Goal: Communication & Community: Answer question/provide support

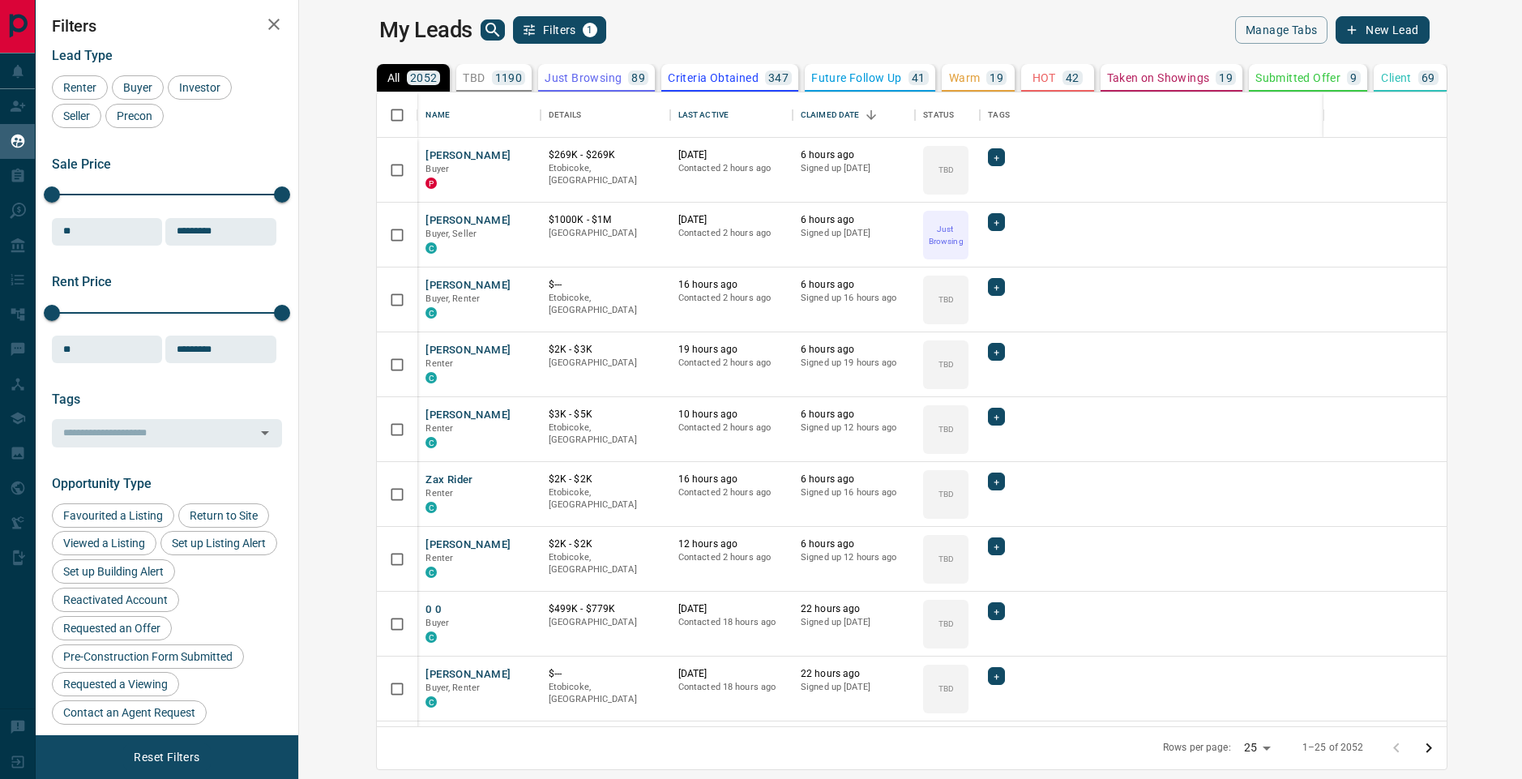
scroll to position [622, 1204]
click at [679, 114] on div "Last Active" at bounding box center [704, 114] width 50 height 45
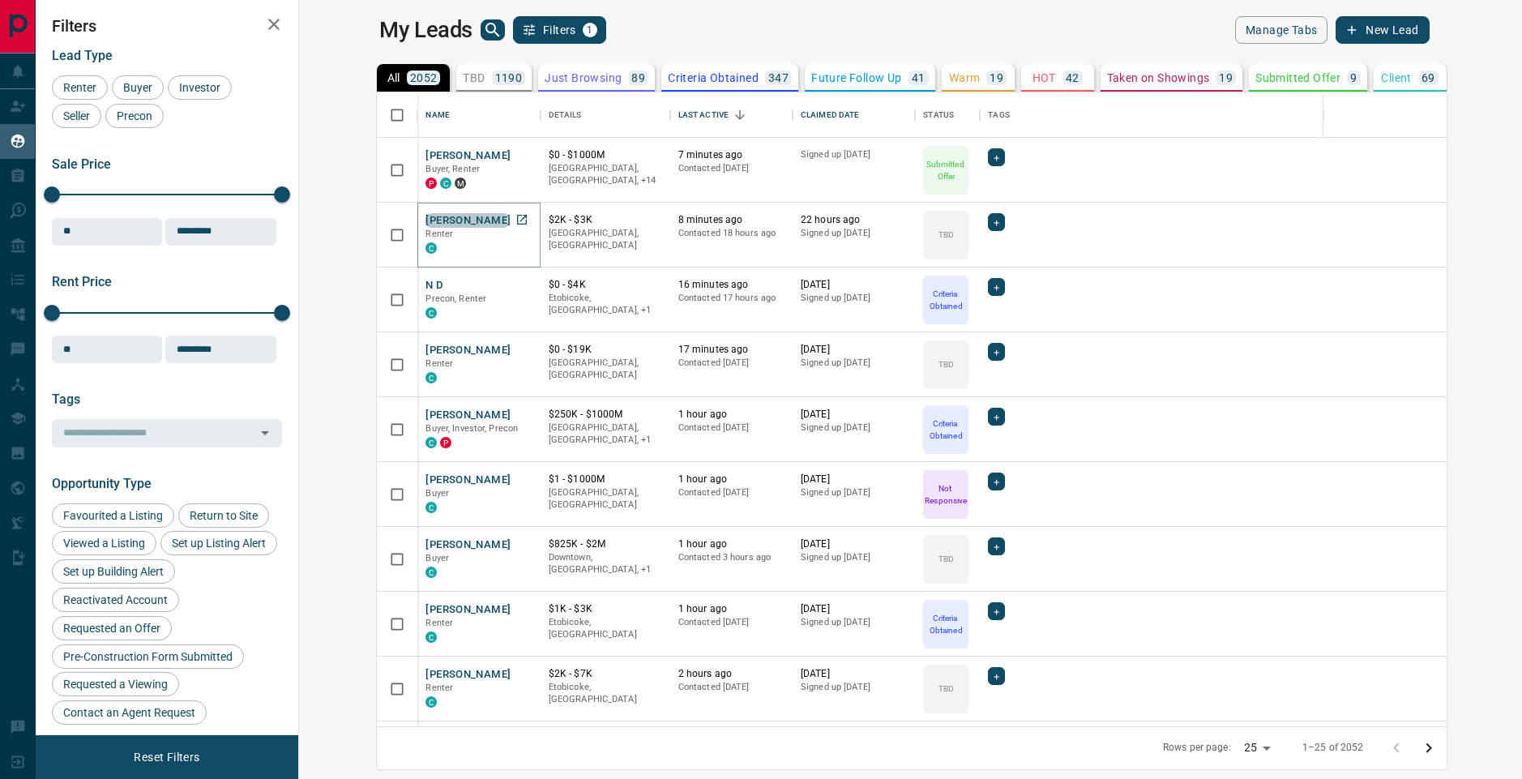
click at [426, 221] on button "[PERSON_NAME]" at bounding box center [468, 220] width 85 height 15
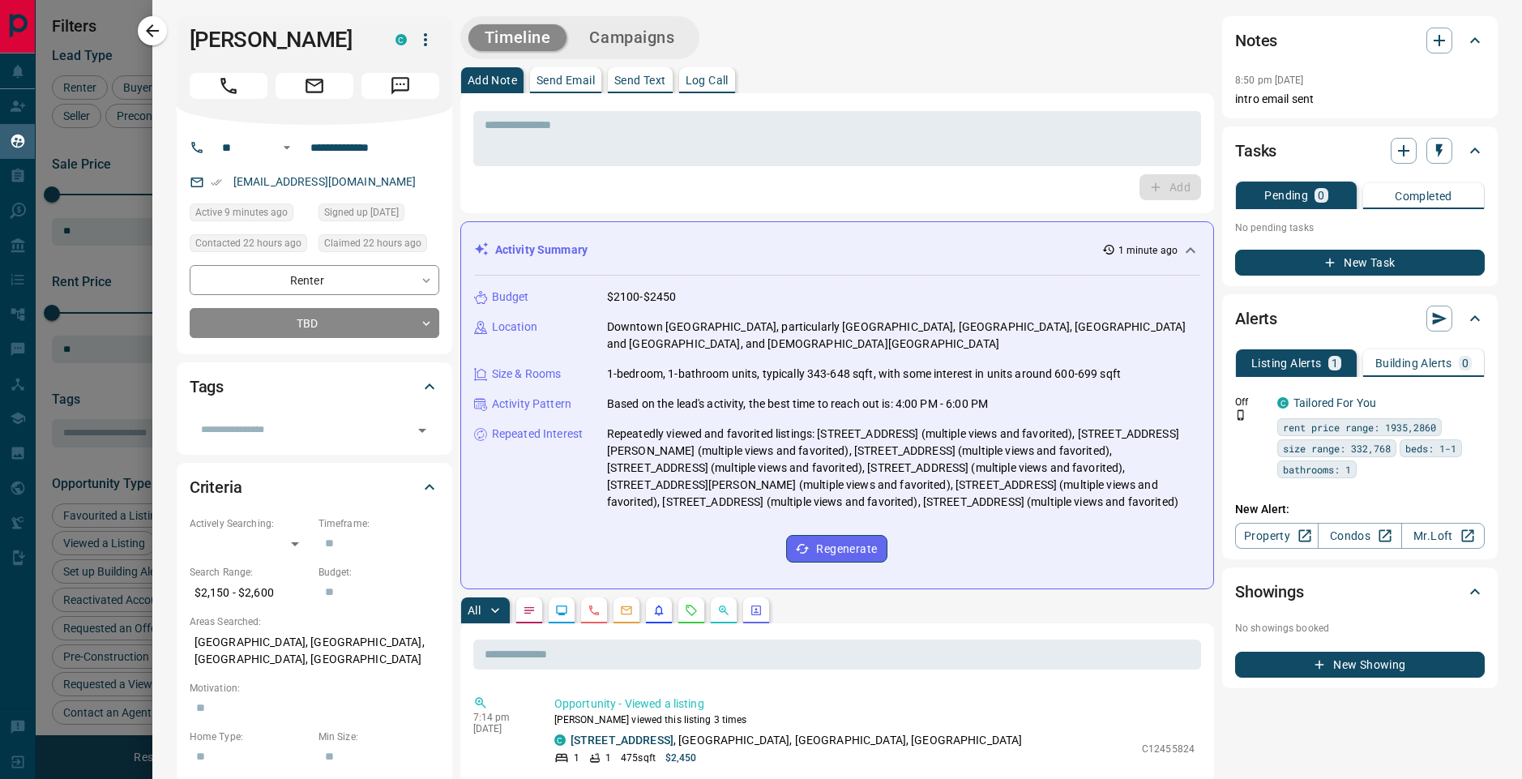
click at [319, 84] on icon "Email" at bounding box center [314, 85] width 21 height 21
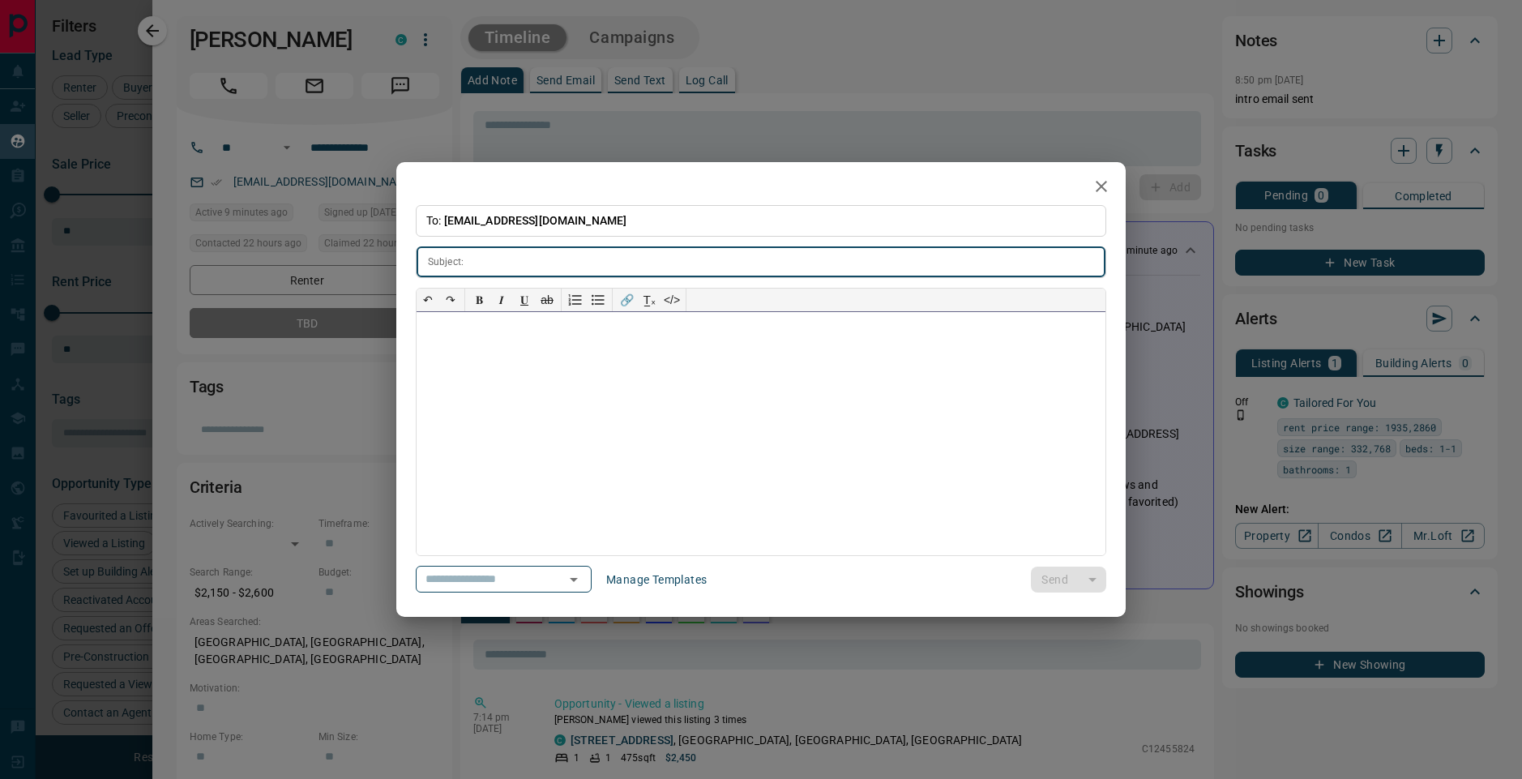
click at [510, 425] on div at bounding box center [761, 433] width 689 height 243
click at [503, 365] on div at bounding box center [761, 433] width 689 height 243
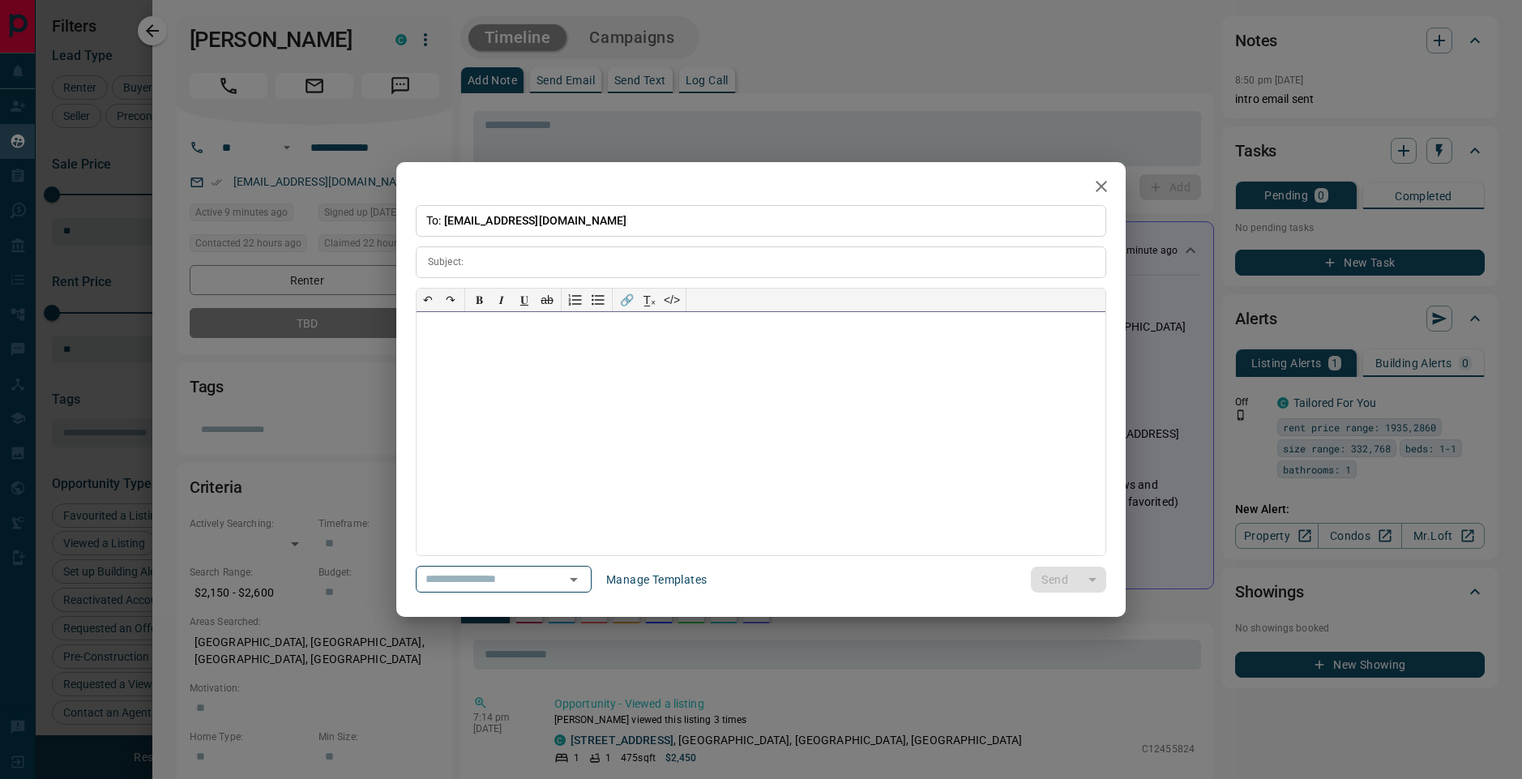
paste div
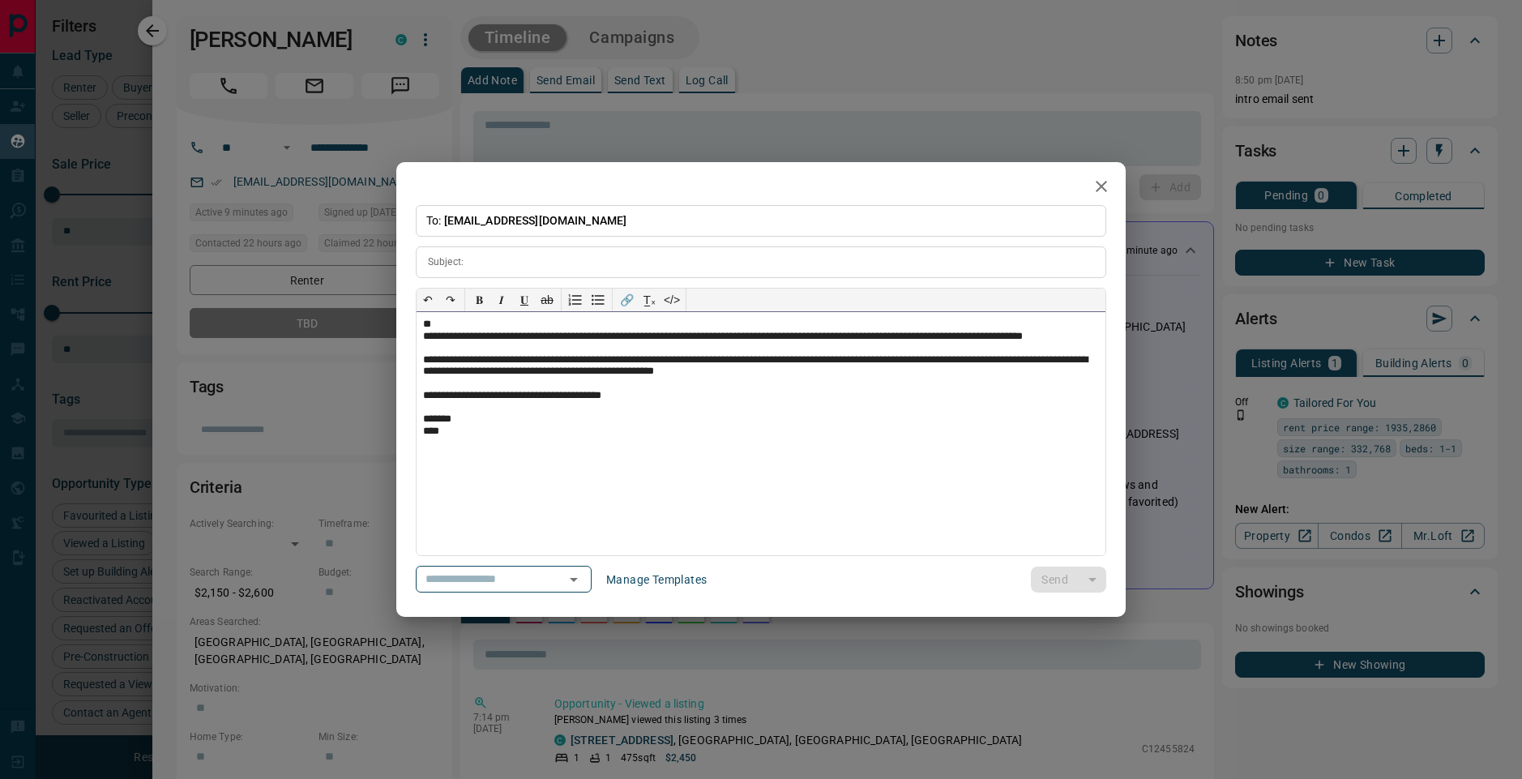
click at [483, 322] on div "**" at bounding box center [761, 325] width 676 height 12
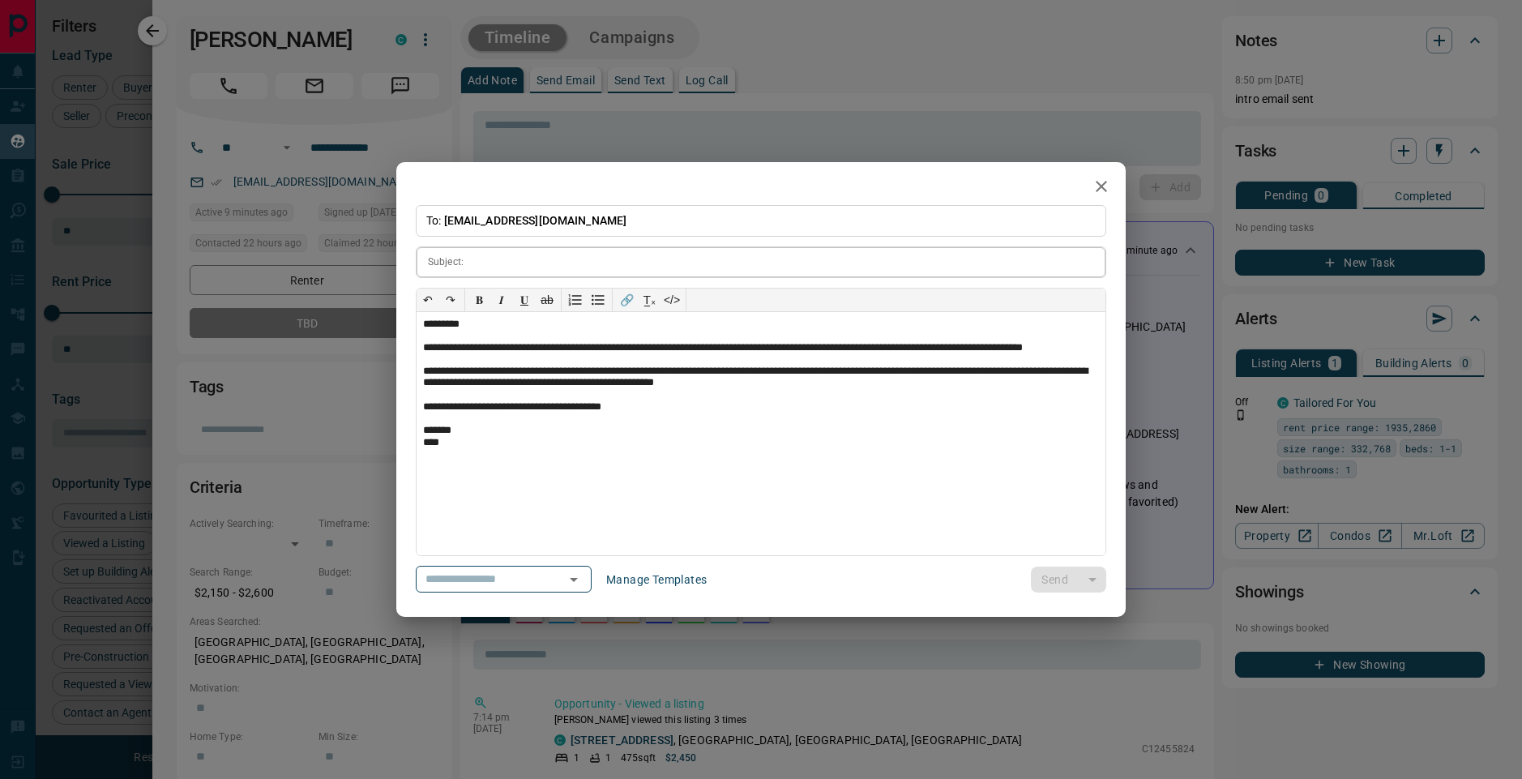
click at [503, 266] on input "text" at bounding box center [788, 262] width 636 height 30
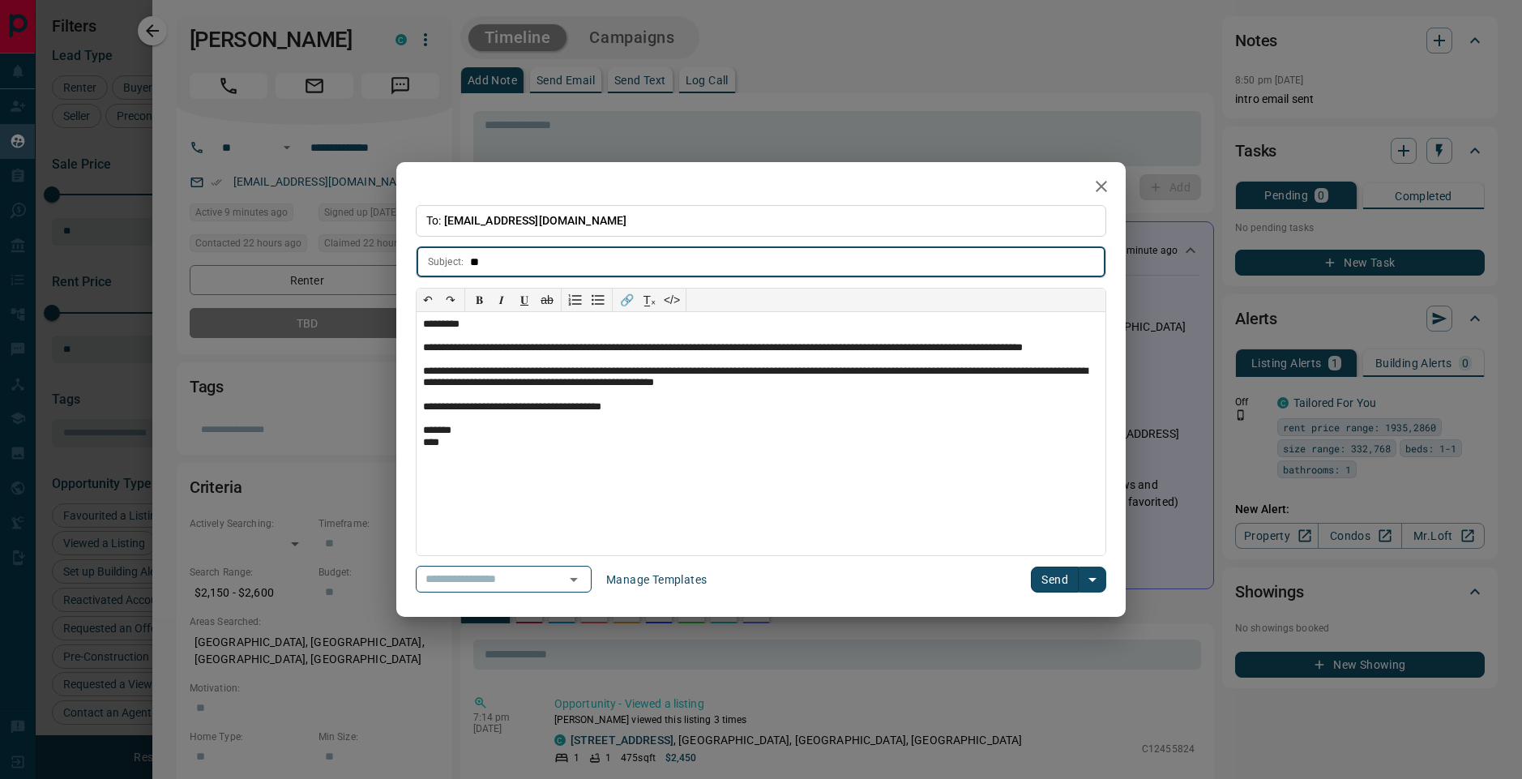
type input "*"
type input "**********"
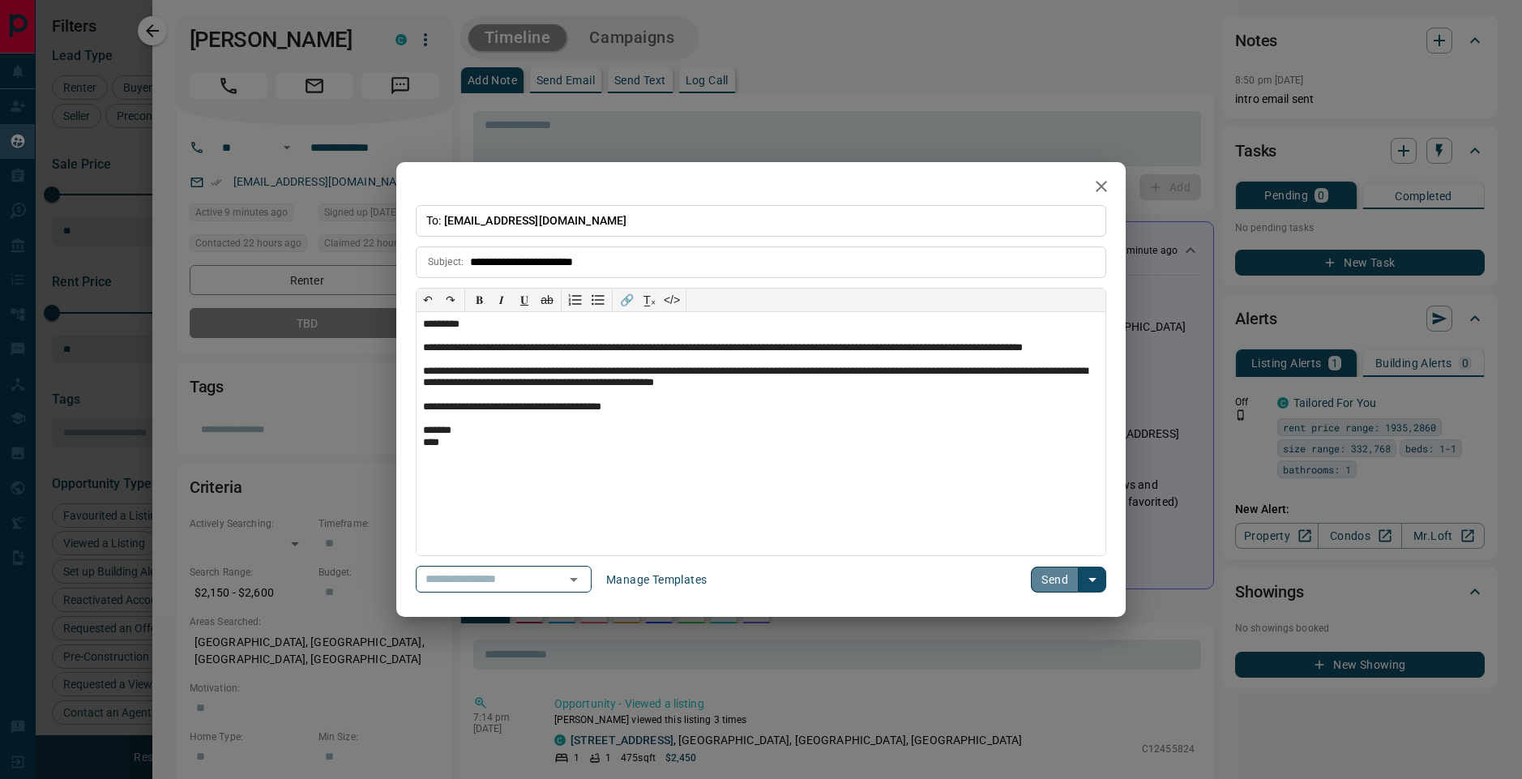
click at [1070, 573] on button "Send" at bounding box center [1055, 580] width 48 height 26
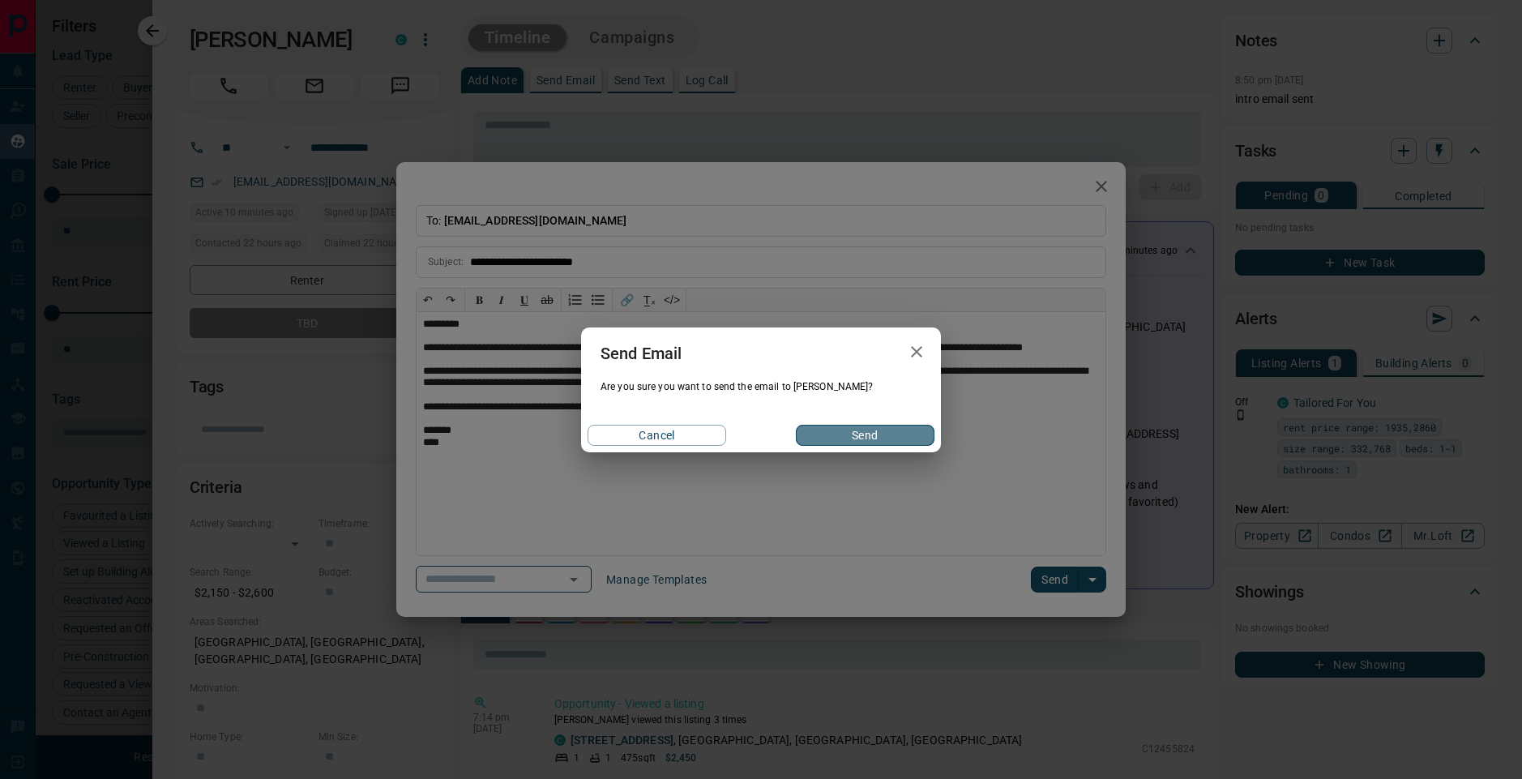
click at [843, 436] on button "Send" at bounding box center [865, 435] width 139 height 21
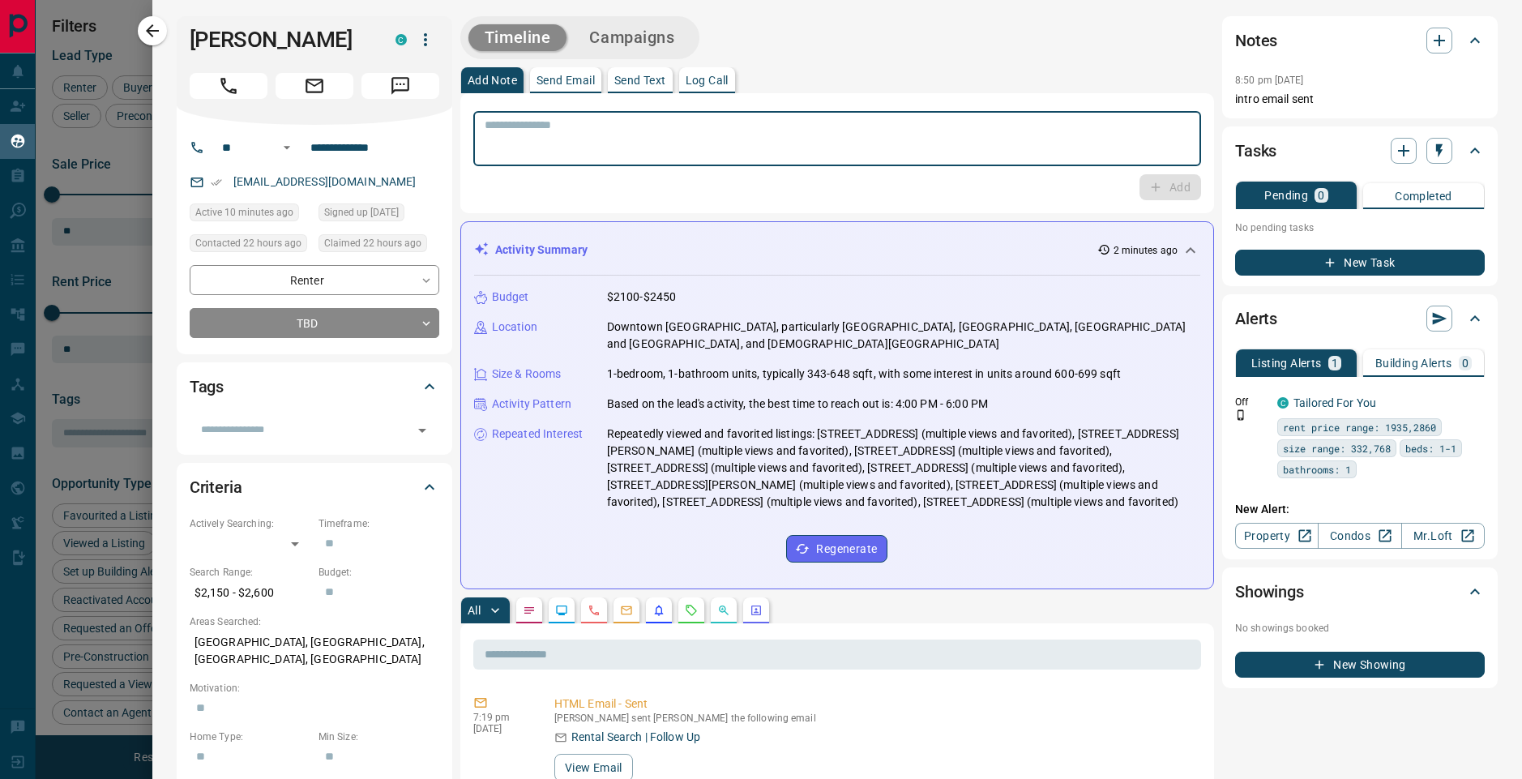
click at [767, 147] on textarea at bounding box center [837, 138] width 705 height 41
type textarea "*********"
click at [1166, 199] on button "Add" at bounding box center [1171, 187] width 62 height 26
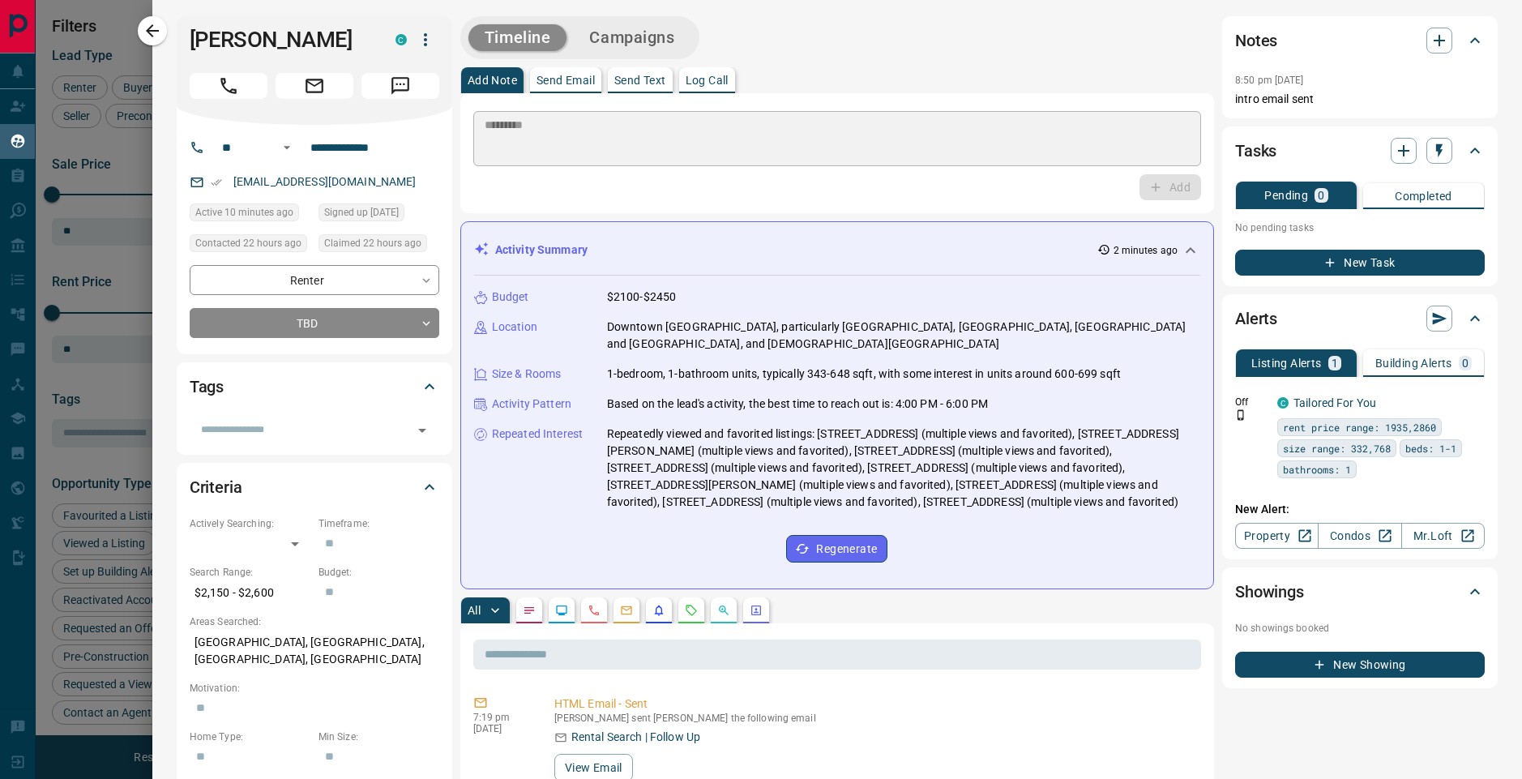
click at [1162, 186] on div "Add" at bounding box center [837, 187] width 728 height 26
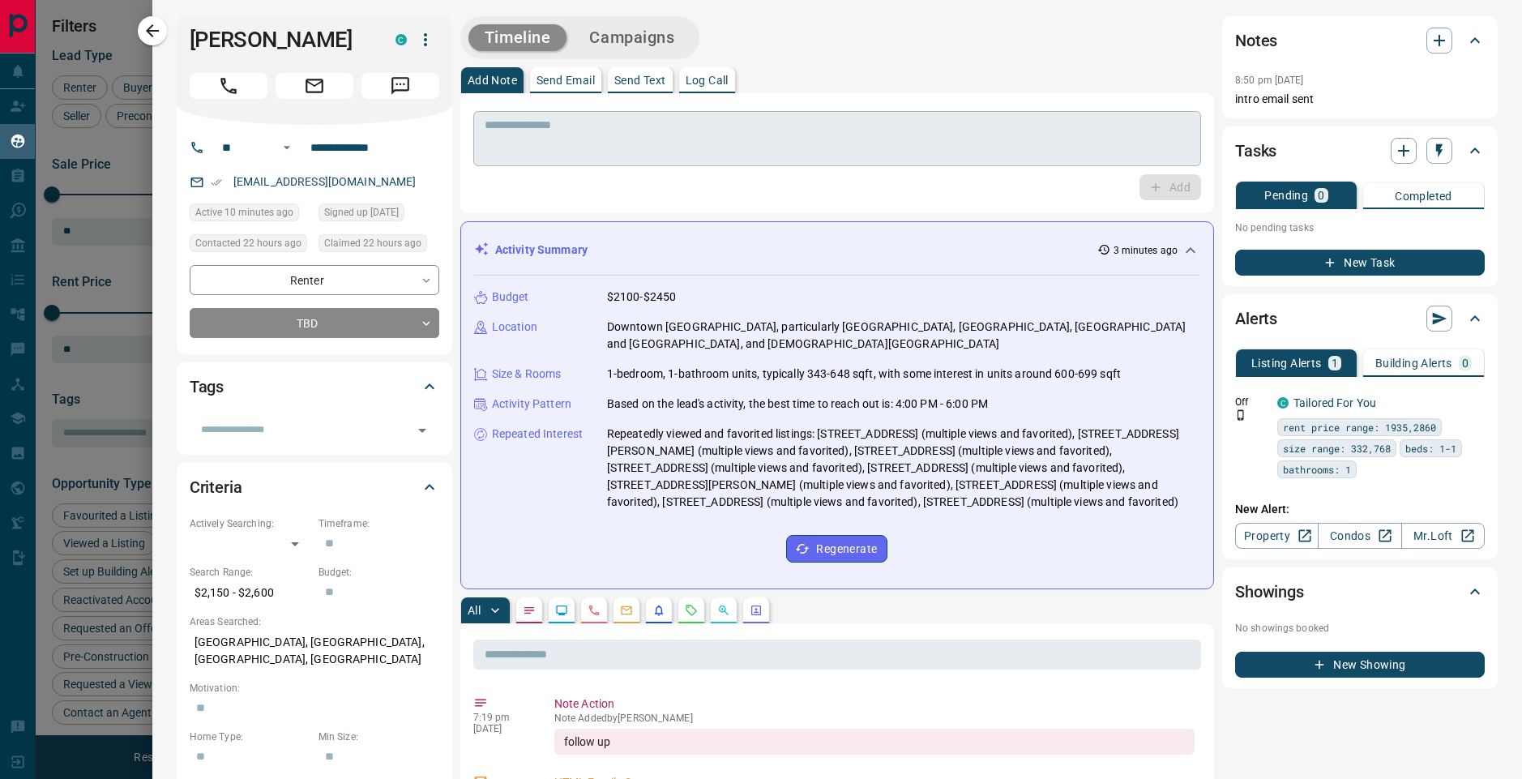
click at [563, 148] on textarea at bounding box center [831, 138] width 693 height 41
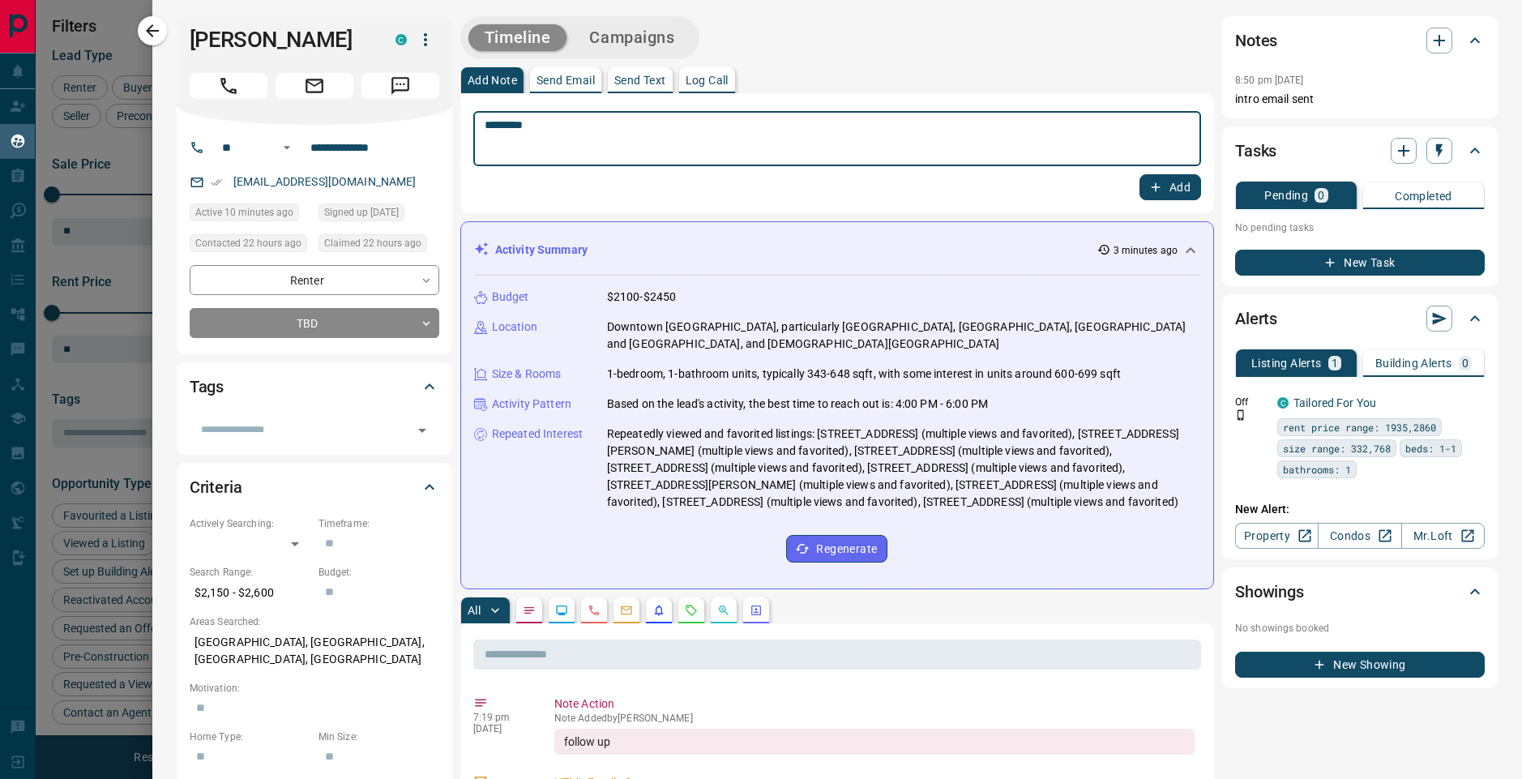
type textarea "*********"
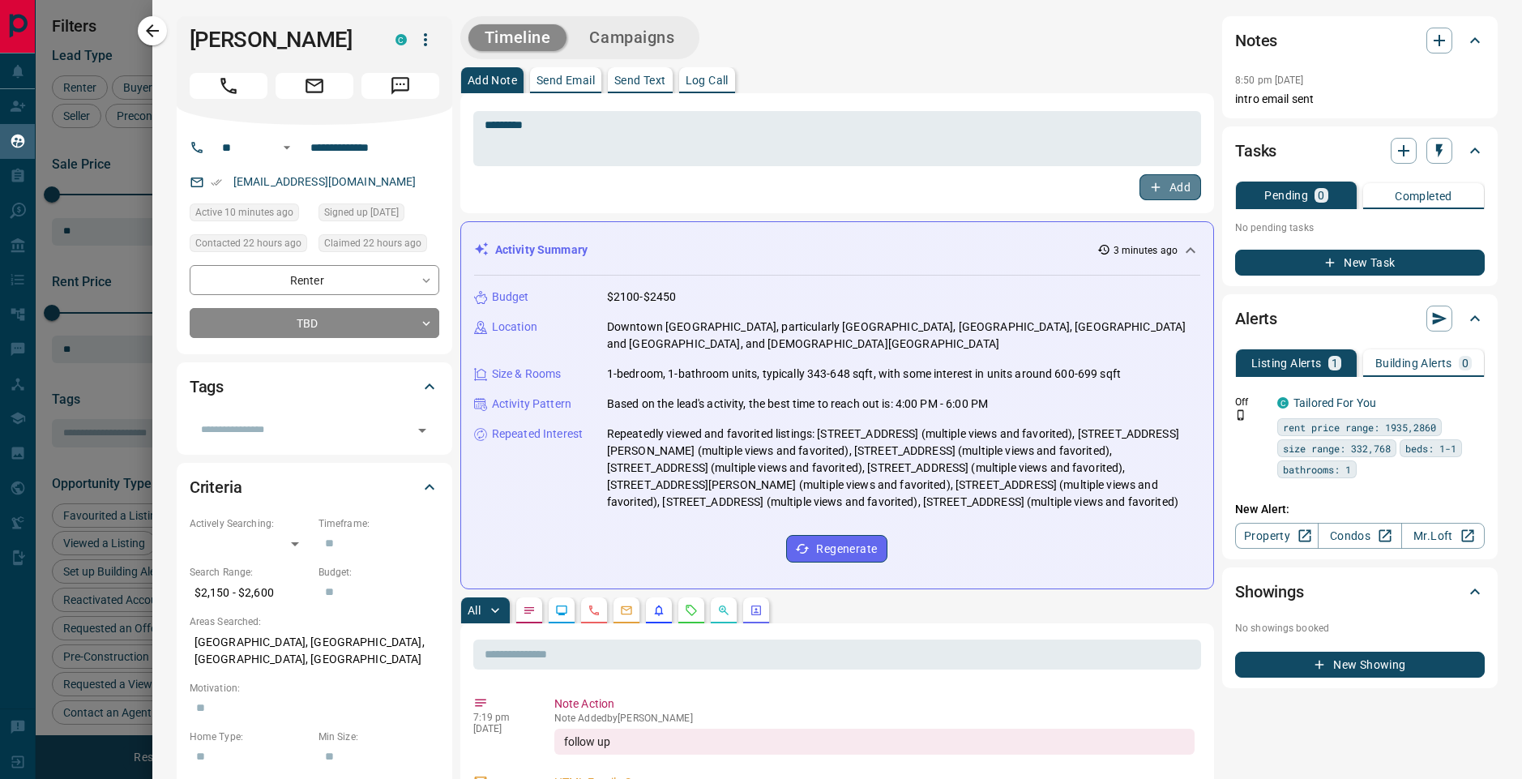
click at [1140, 179] on button "Add" at bounding box center [1171, 187] width 62 height 26
click at [161, 31] on icon "button" at bounding box center [152, 30] width 19 height 19
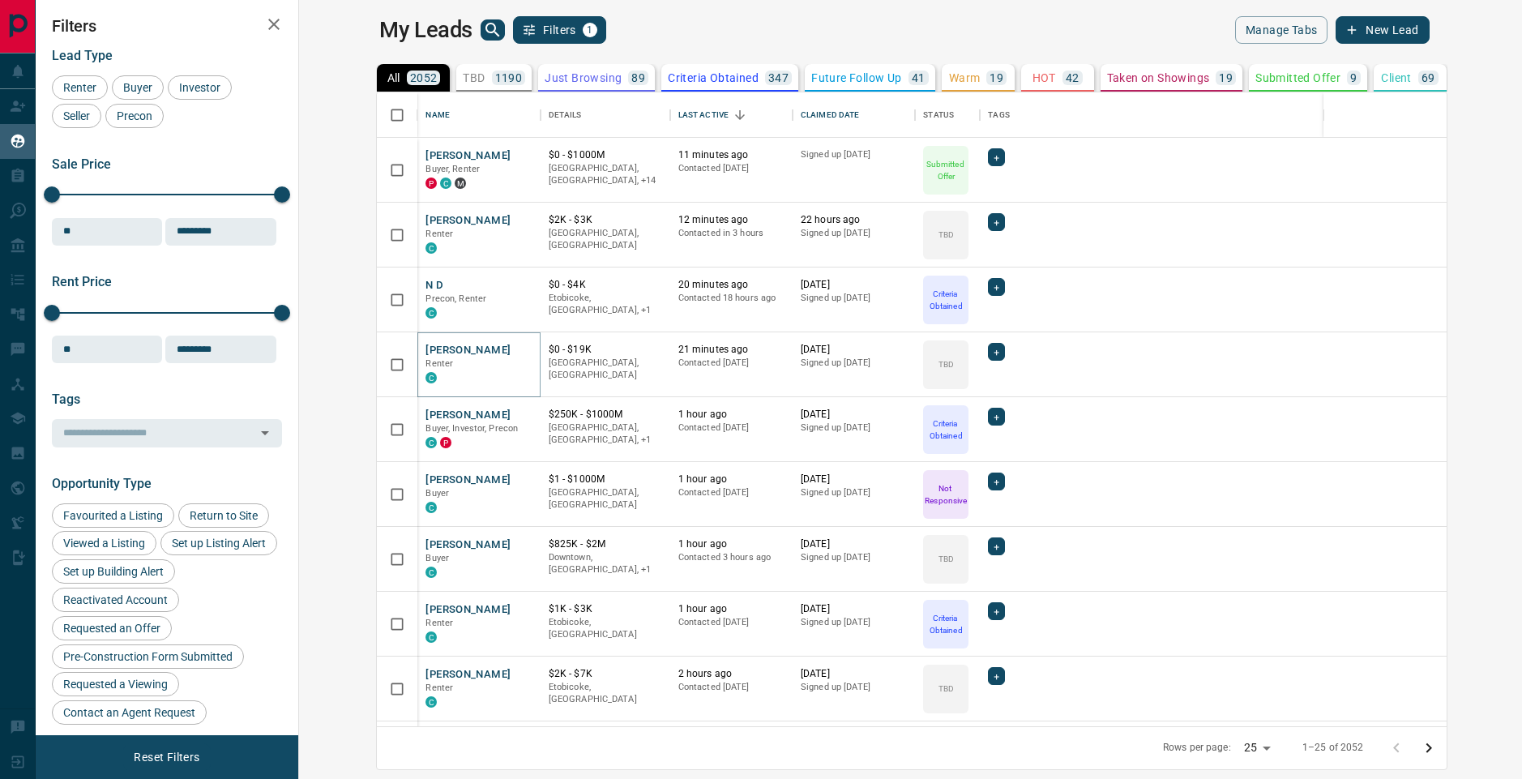
click at [436, 348] on button "[PERSON_NAME]" at bounding box center [468, 350] width 85 height 15
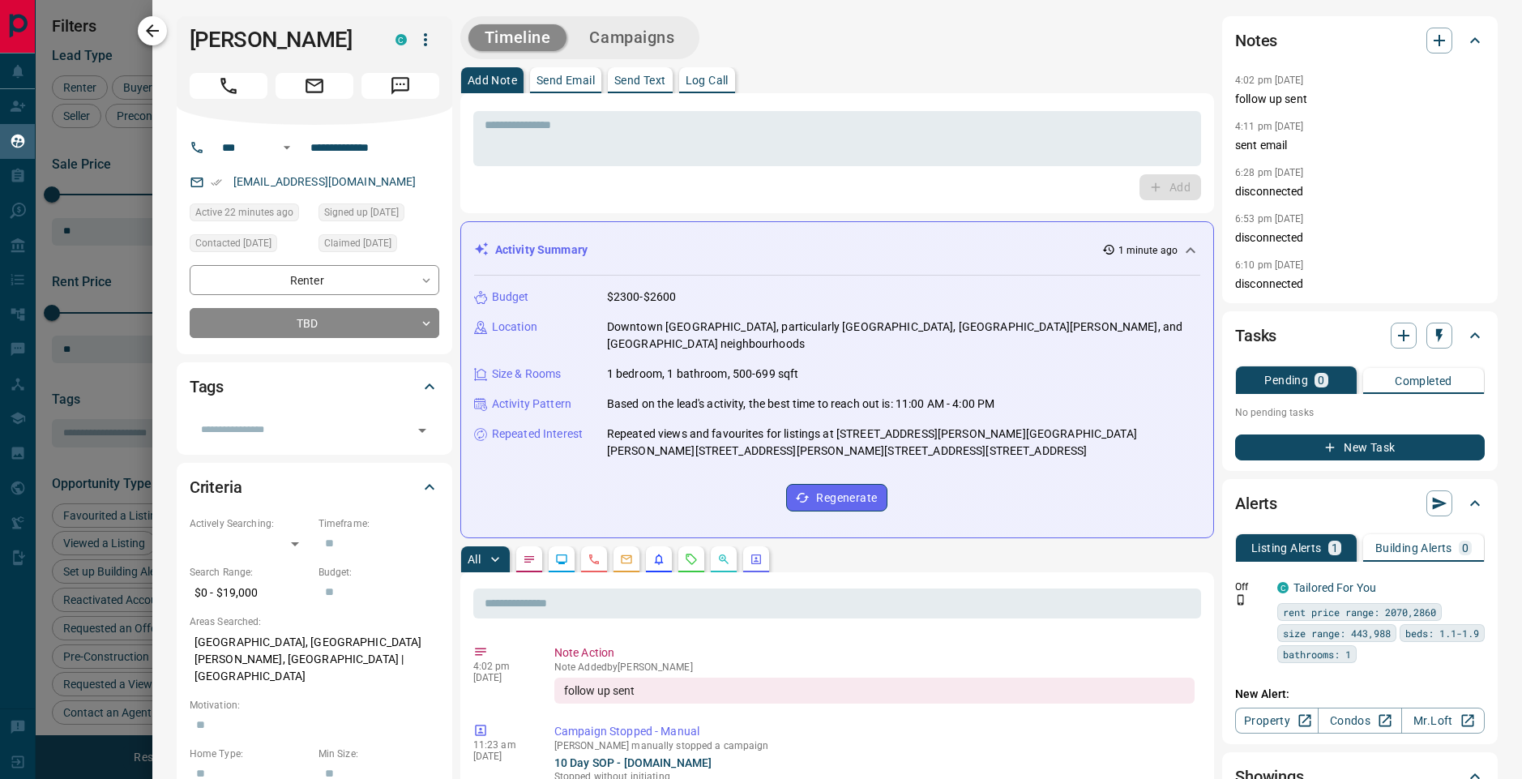
click at [149, 26] on icon "button" at bounding box center [152, 30] width 19 height 19
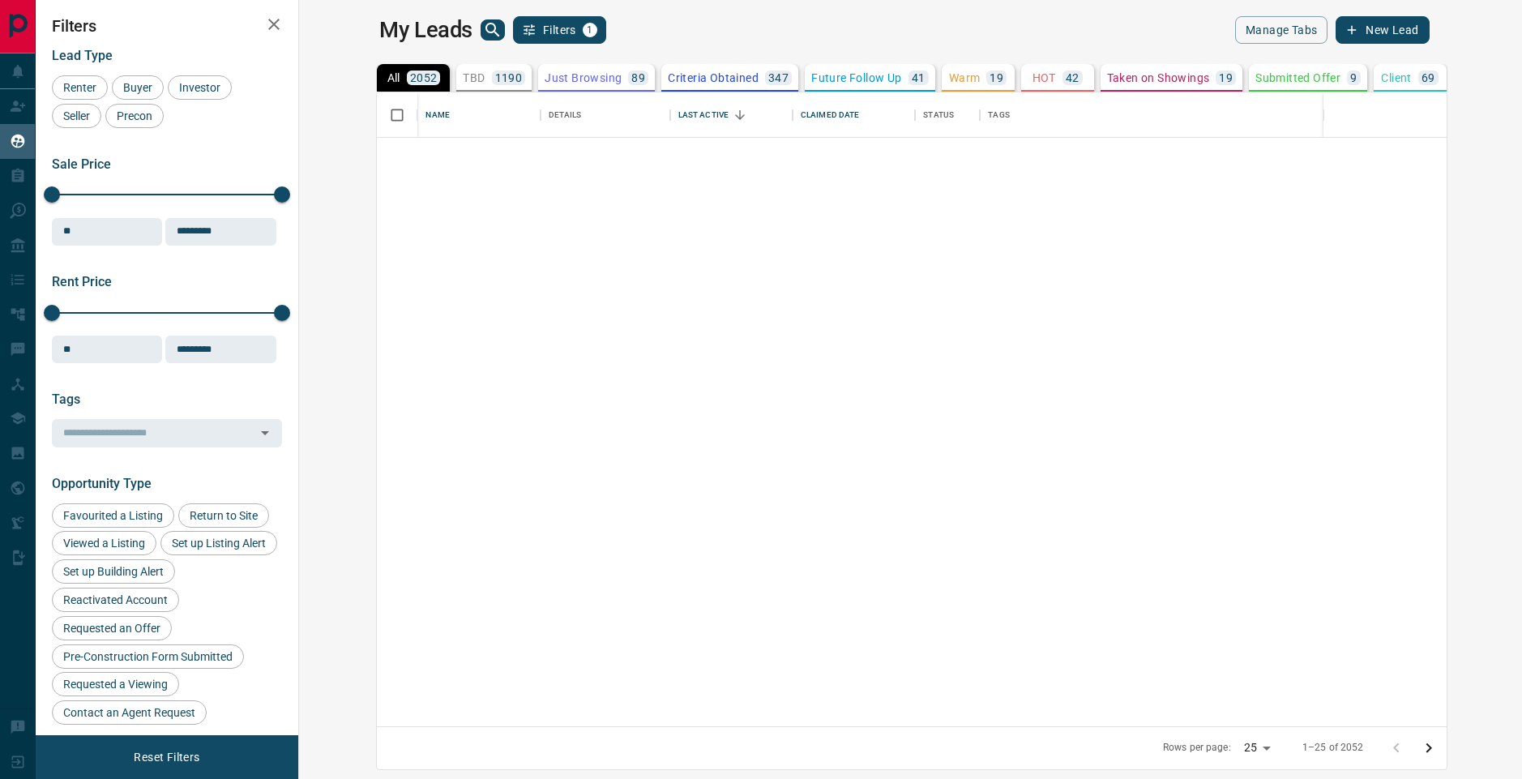
scroll to position [892, 0]
